Goal: Information Seeking & Learning: Learn about a topic

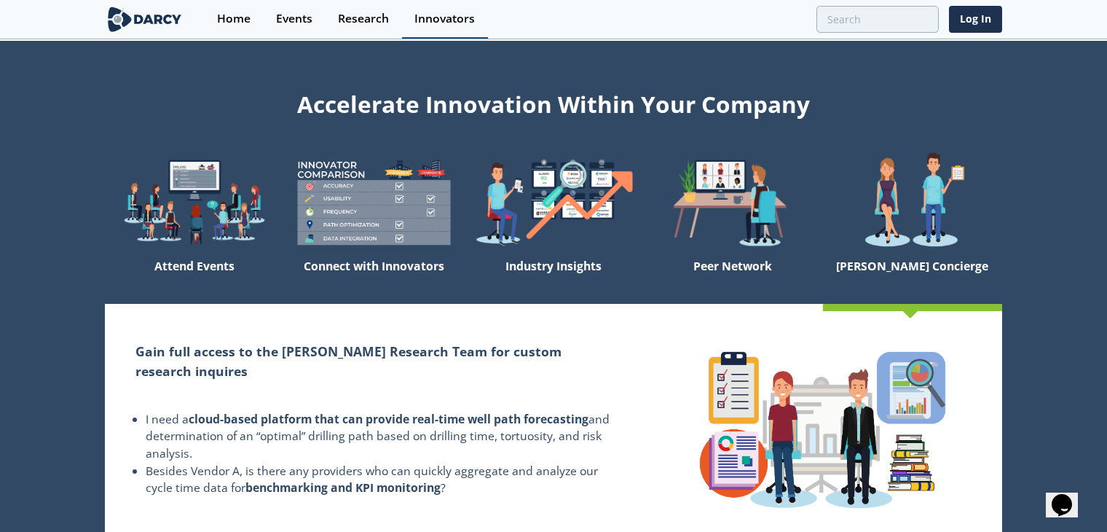
click at [436, 20] on div "Innovators" at bounding box center [444, 19] width 60 height 12
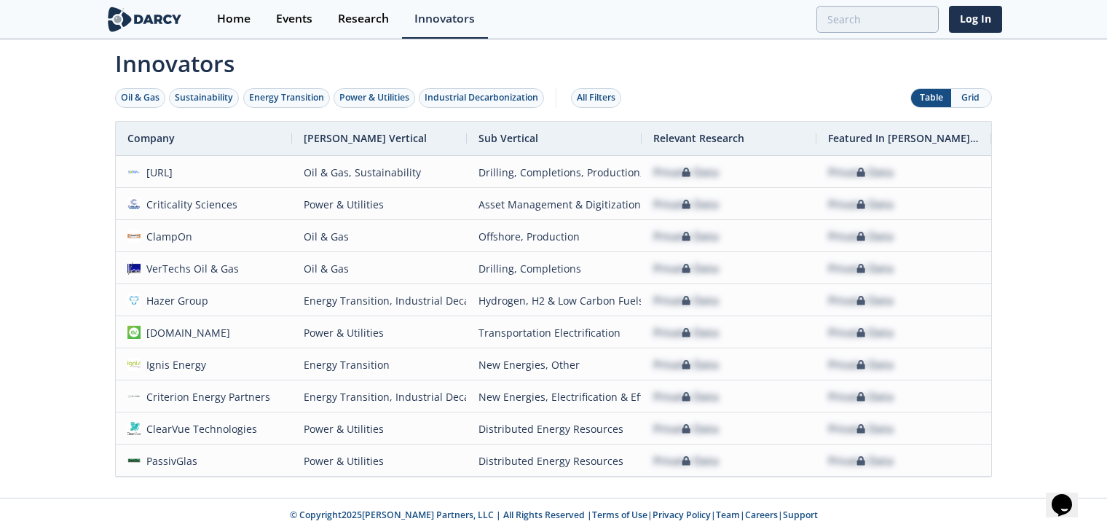
click at [969, 98] on button "Grid" at bounding box center [971, 98] width 40 height 18
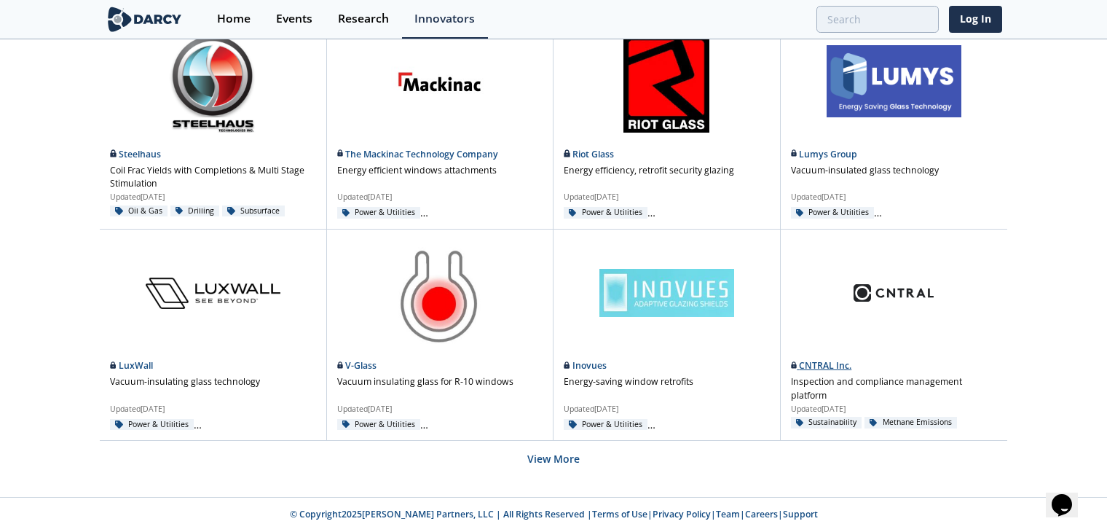
click at [814, 369] on link "CNTRAL Inc." at bounding box center [821, 365] width 61 height 12
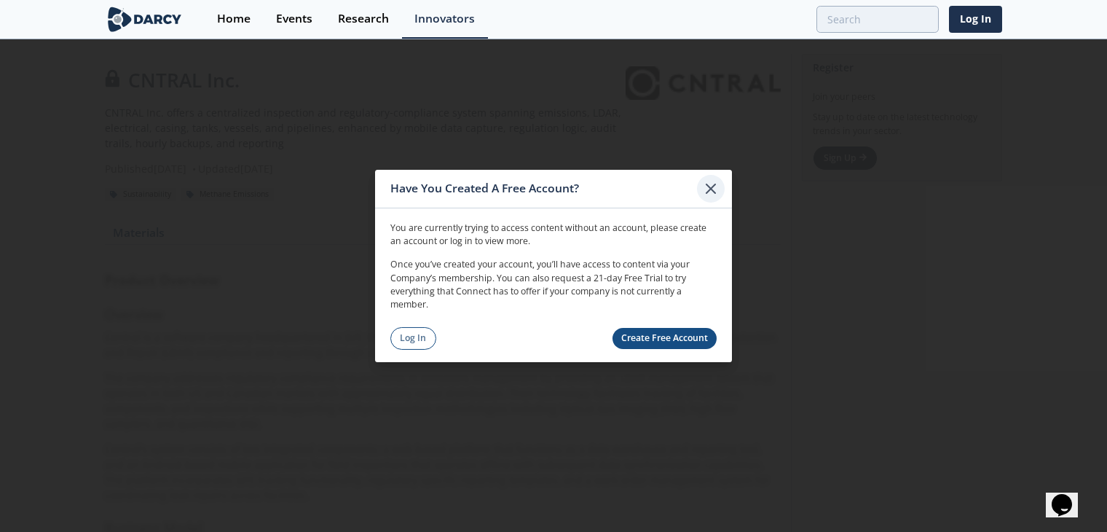
click at [706, 189] on icon at bounding box center [710, 188] width 17 height 17
